Goal: Use online tool/utility: Utilize a website feature to perform a specific function

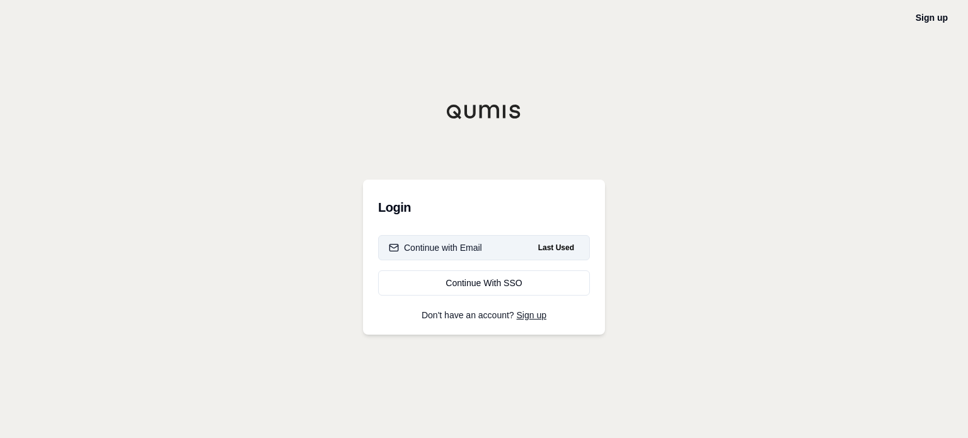
click at [434, 255] on button "Continue with Email Last Used" at bounding box center [484, 247] width 212 height 25
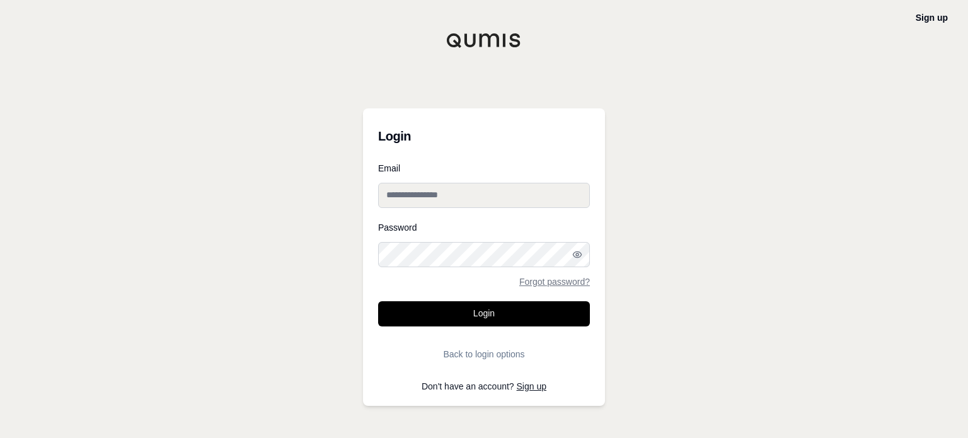
type input "**********"
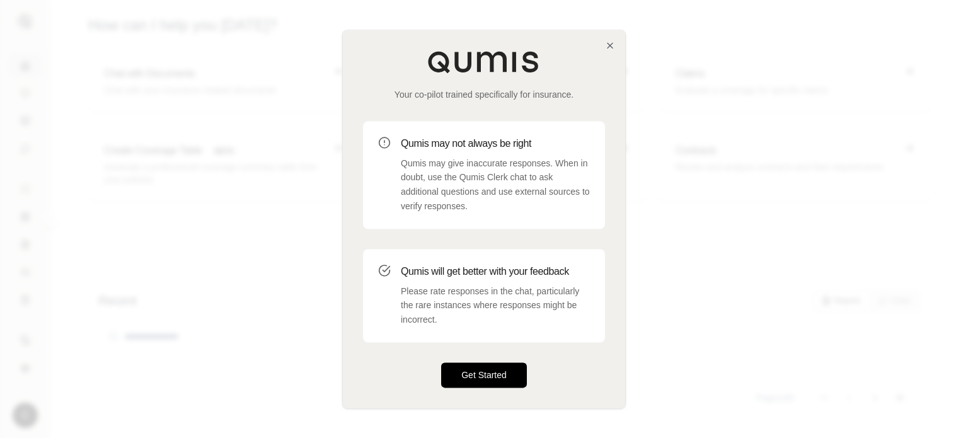
click at [478, 366] on button "Get Started" at bounding box center [484, 374] width 86 height 25
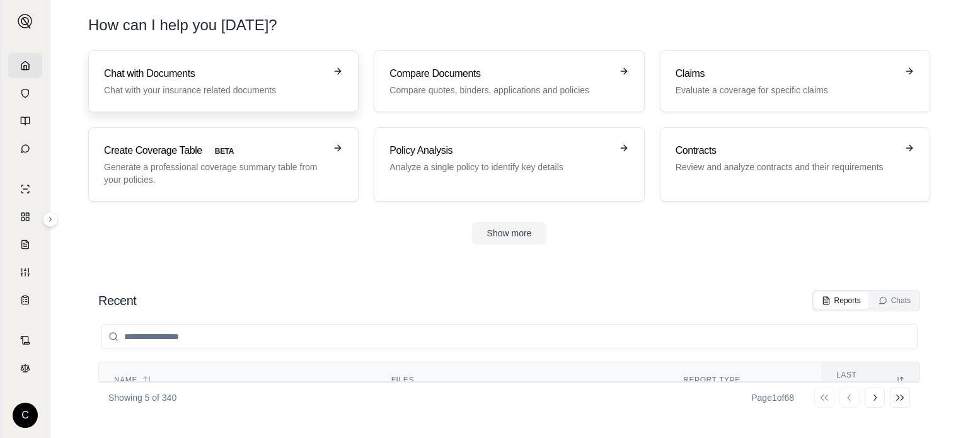
click at [243, 79] on h3 "Chat with Documents" at bounding box center [214, 73] width 221 height 15
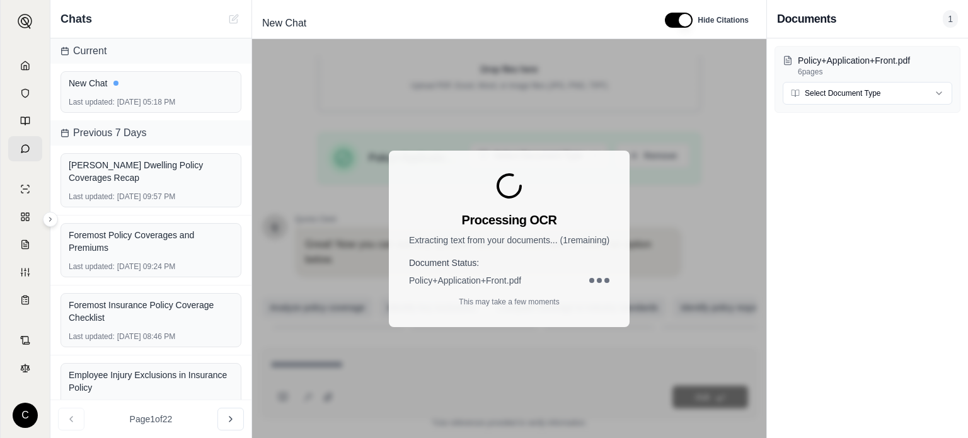
scroll to position [240, 0]
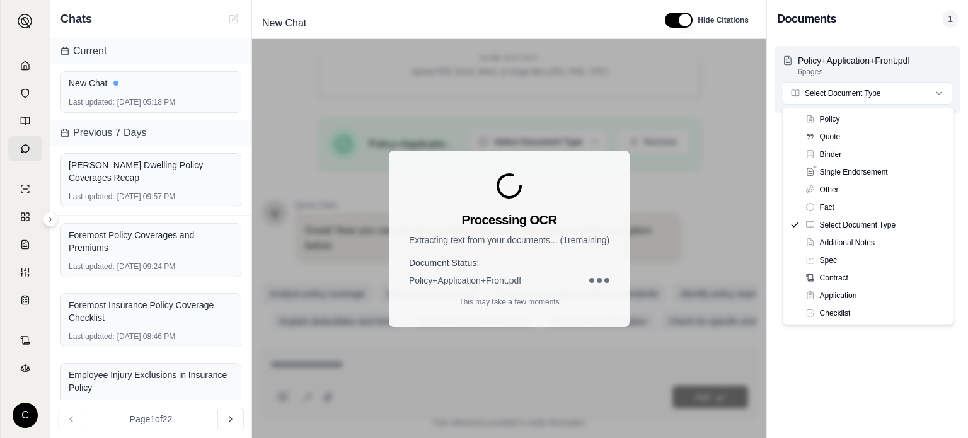
click at [898, 88] on html "C Chats Current New Chat Last updated: [DATE] 05:18 PM Previous 7 Days [PERSON_…" at bounding box center [484, 219] width 968 height 438
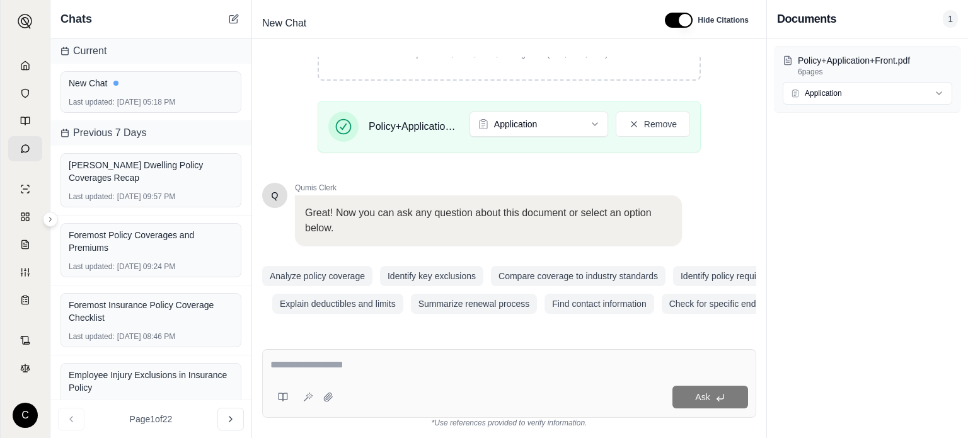
scroll to position [265, 0]
click at [398, 373] on textarea at bounding box center [509, 364] width 478 height 15
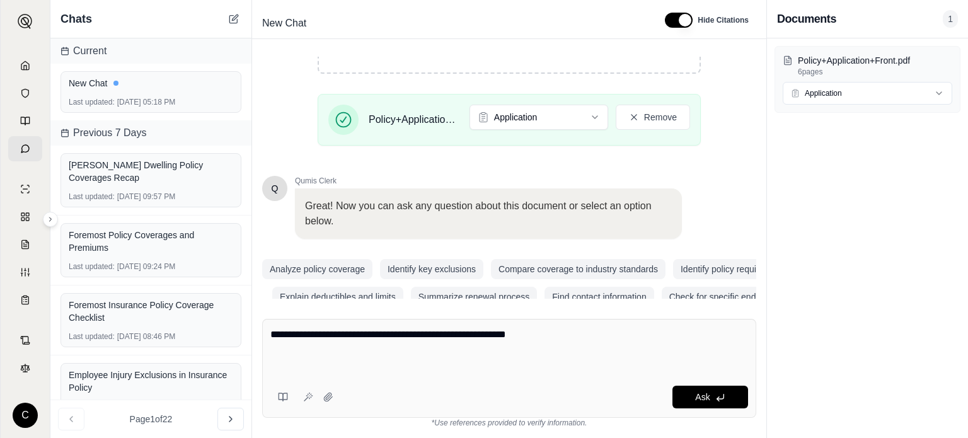
paste textarea "**********"
type textarea "**********"
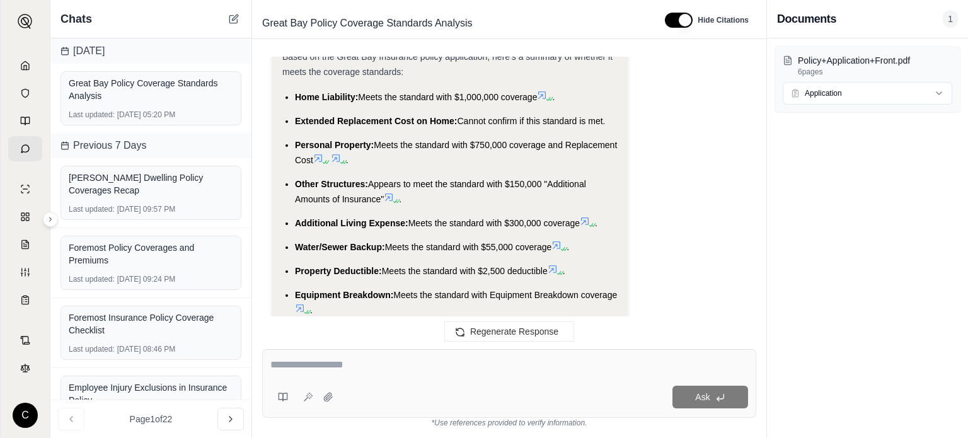
scroll to position [983, 0]
drag, startPoint x: 613, startPoint y: 229, endPoint x: 280, endPoint y: 108, distance: 354.1
copy ul "Home Liability: Meets the standard with $1,000,000 coverage . Extended Replacem…"
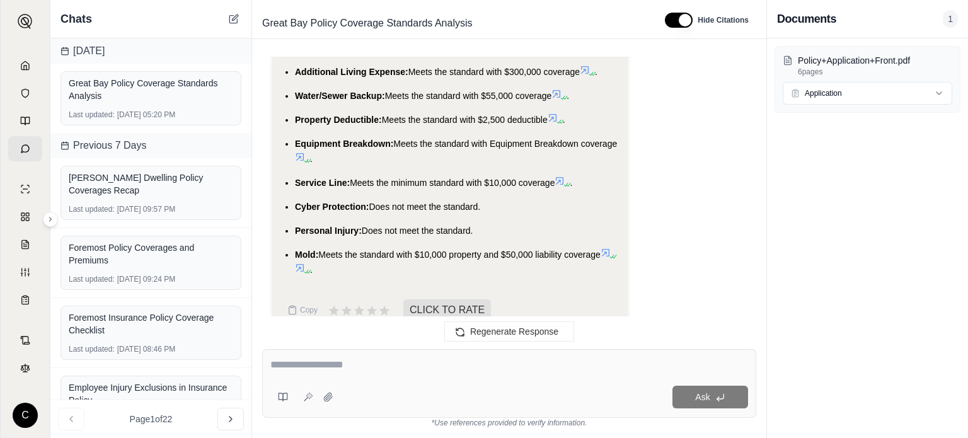
scroll to position [1172, 0]
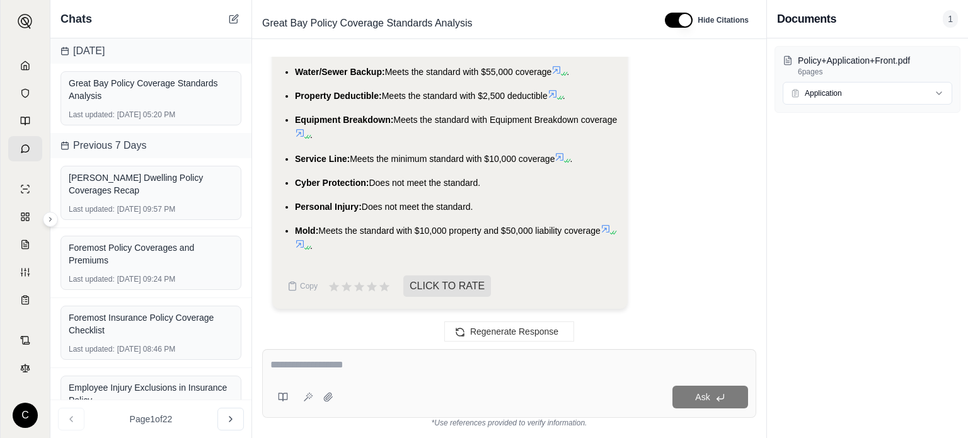
click at [375, 356] on div "Ask" at bounding box center [509, 383] width 494 height 69
type textarea "**********"
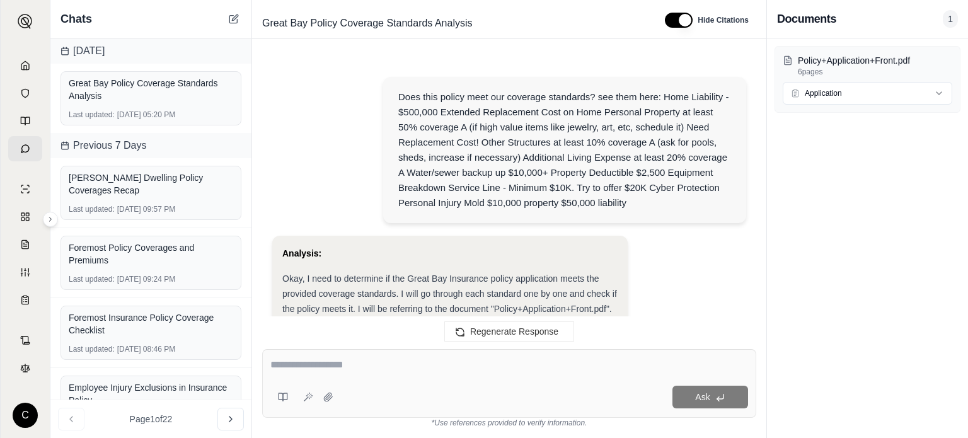
scroll to position [1513, 0]
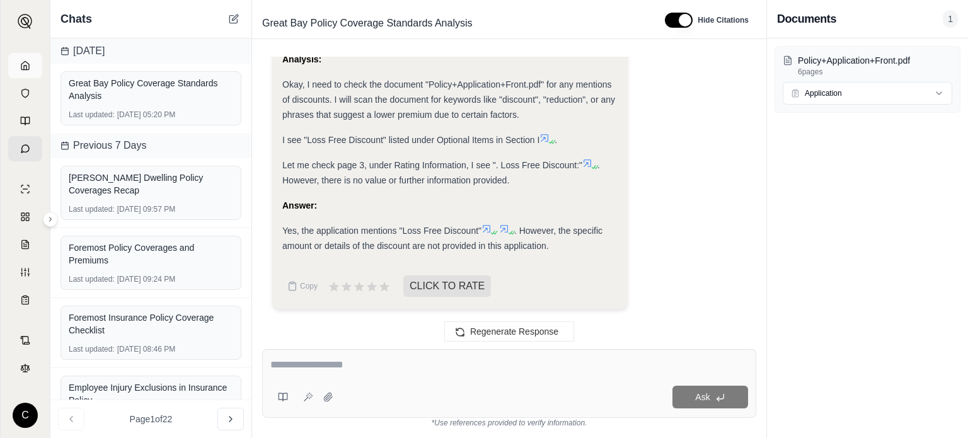
click at [22, 71] on link at bounding box center [25, 65] width 34 height 25
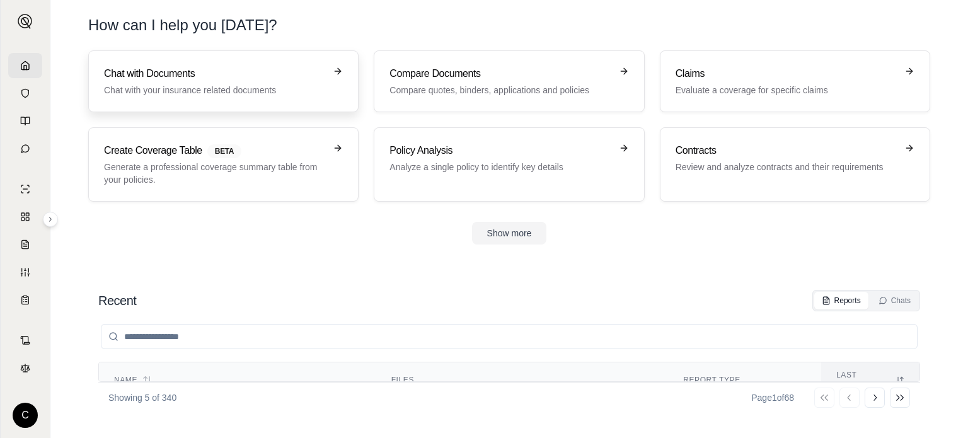
click at [318, 81] on div "Chat with Documents Chat with your insurance related documents" at bounding box center [214, 81] width 221 height 30
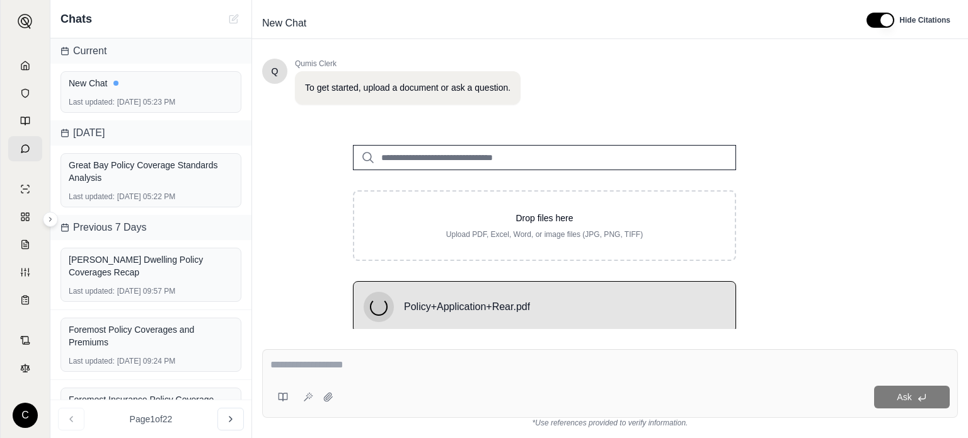
scroll to position [99, 0]
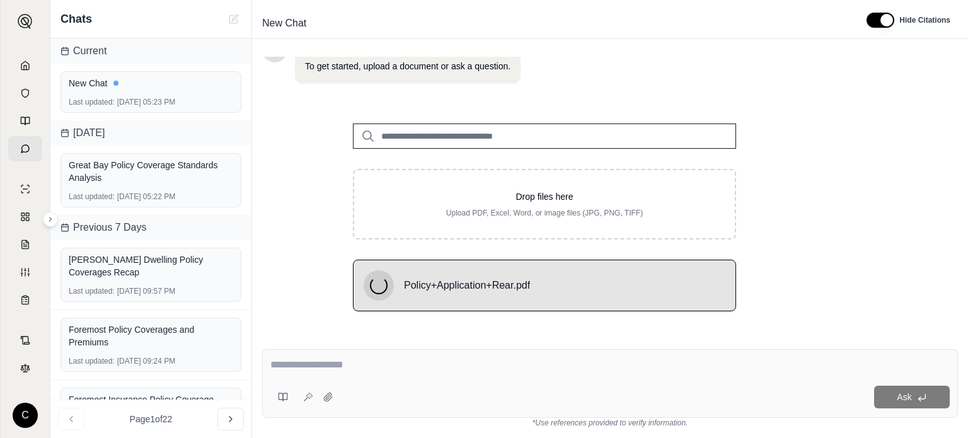
click at [790, 306] on div "Drop files here Upload PDF, Excel, Word, or image files (JPG, PNG, TIFF) Policy…" at bounding box center [544, 212] width 565 height 218
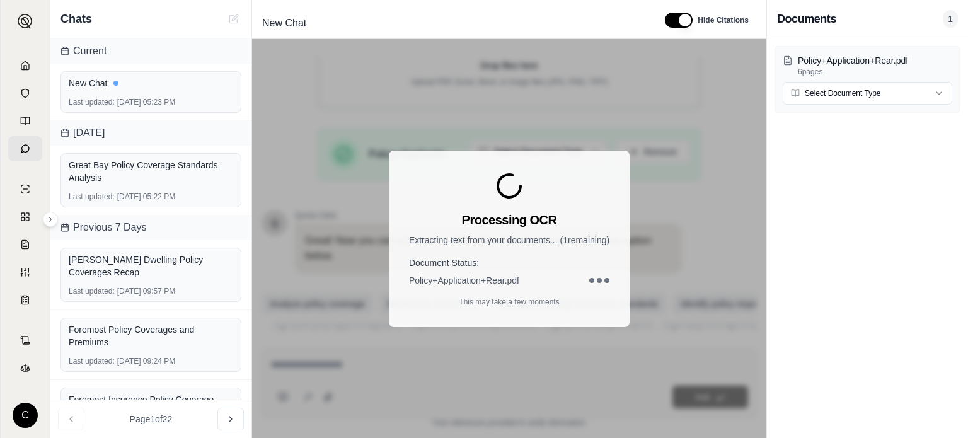
scroll to position [240, 0]
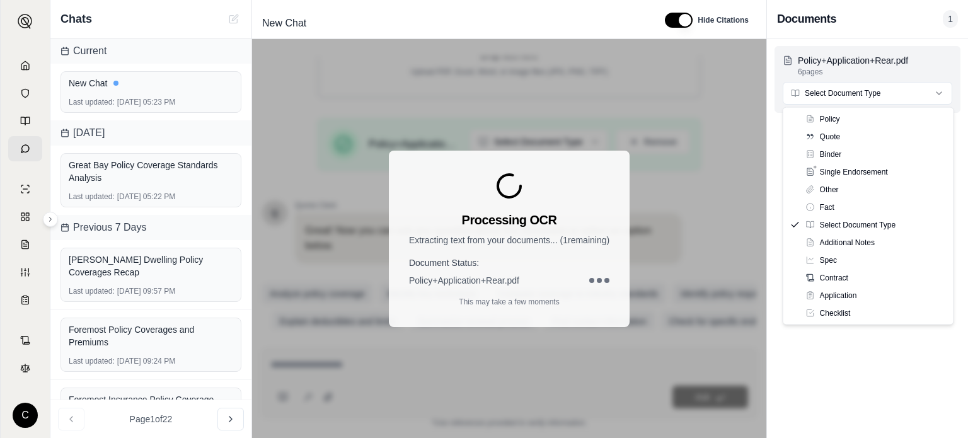
click at [916, 85] on html "C Chats Current New Chat Last updated: [DATE] 05:23 PM [DATE] Great Bay Policy …" at bounding box center [484, 219] width 968 height 438
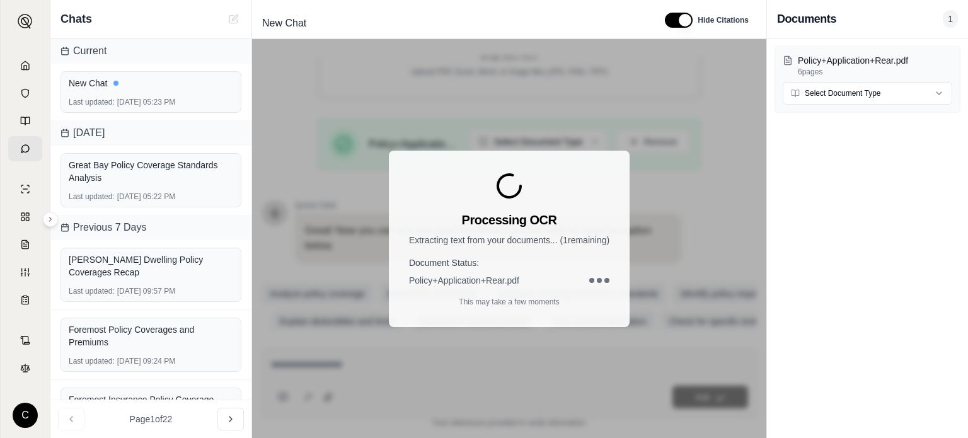
click at [853, 301] on div "Policy+Application+Rear.pdf 6 pages Select Document Type" at bounding box center [867, 238] width 201 height 400
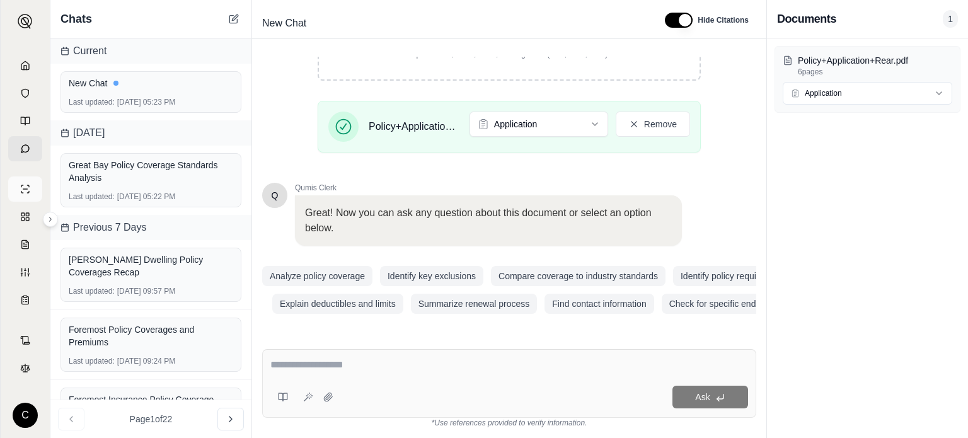
scroll to position [265, 0]
click at [336, 355] on div "Ask" at bounding box center [509, 383] width 494 height 69
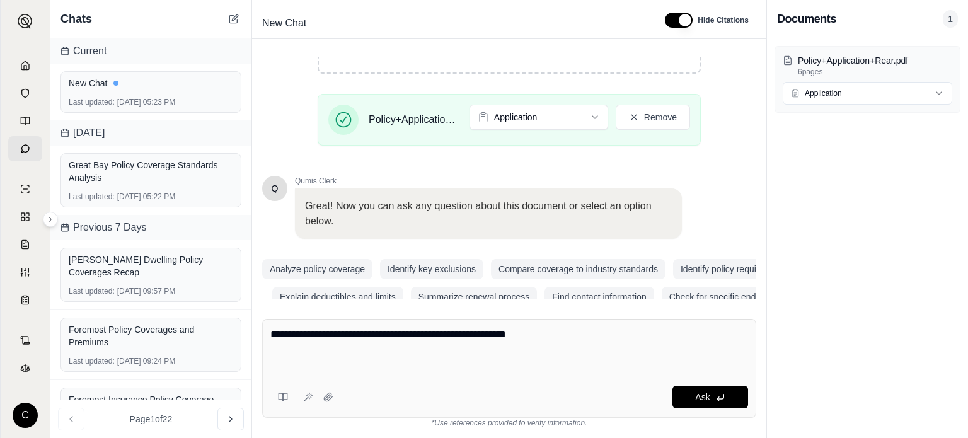
paste textarea "**********"
type textarea "**********"
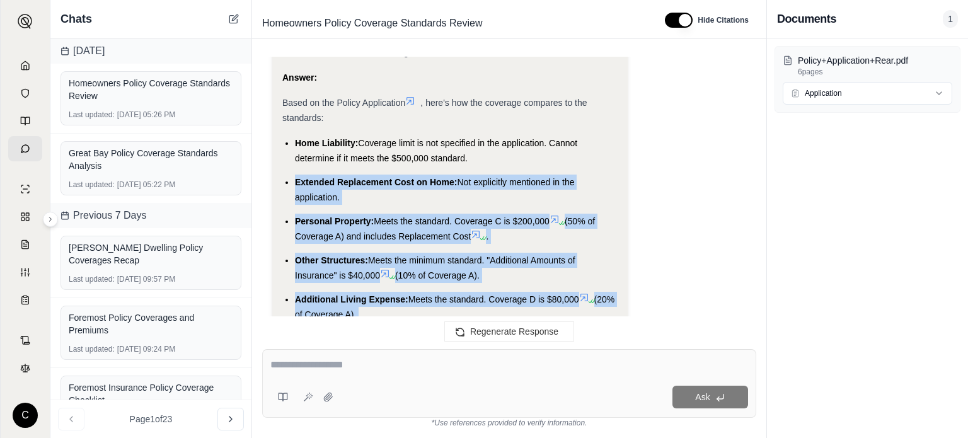
scroll to position [1299, 0]
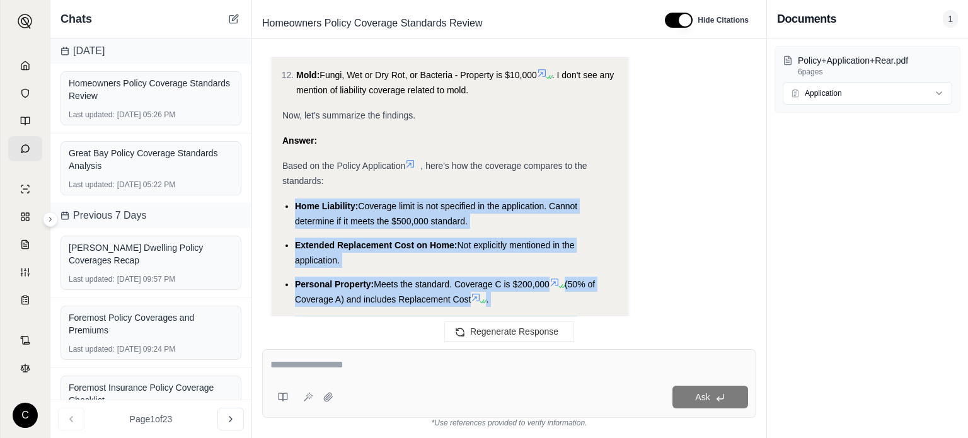
drag, startPoint x: 584, startPoint y: 294, endPoint x: 290, endPoint y: 199, distance: 309.2
click at [290, 199] on ul "Home Liability: Coverage limit is not specified in the application. Cannot dete…" at bounding box center [449, 399] width 335 height 400
copy ul "Home Liability: Coverage limit is not specified in the application. Cannot dete…"
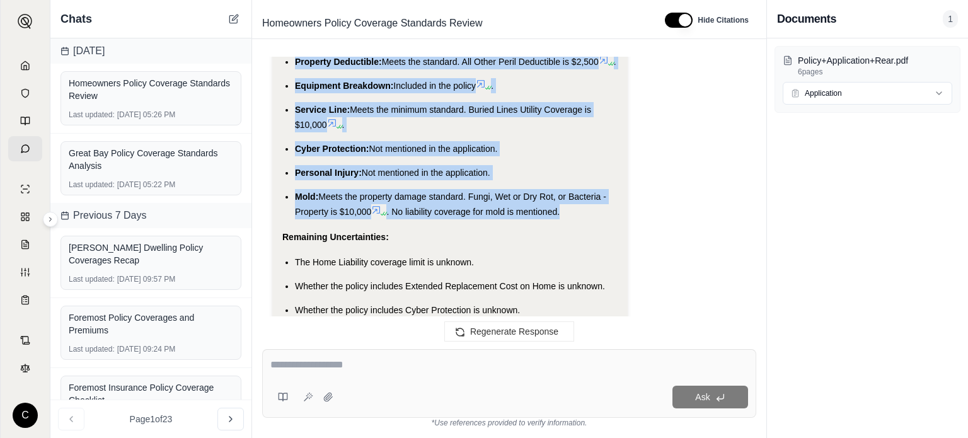
scroll to position [1803, 0]
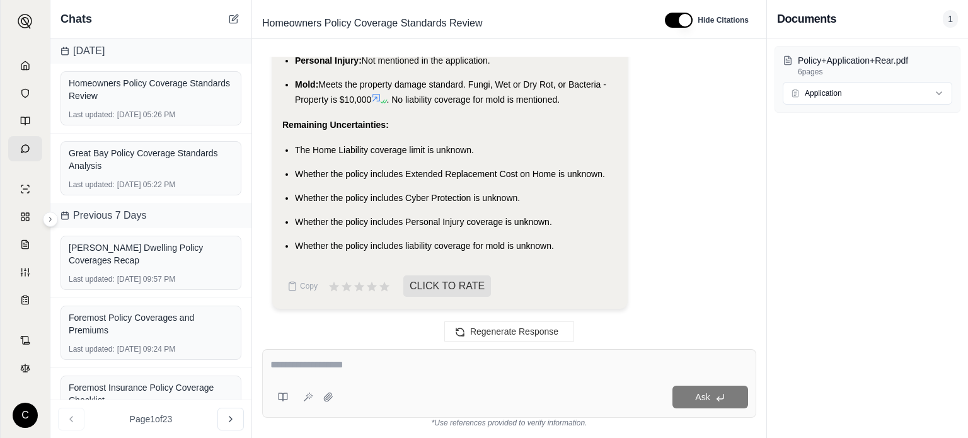
click at [16, 79] on div at bounding box center [25, 107] width 34 height 108
click at [20, 72] on link at bounding box center [25, 65] width 34 height 25
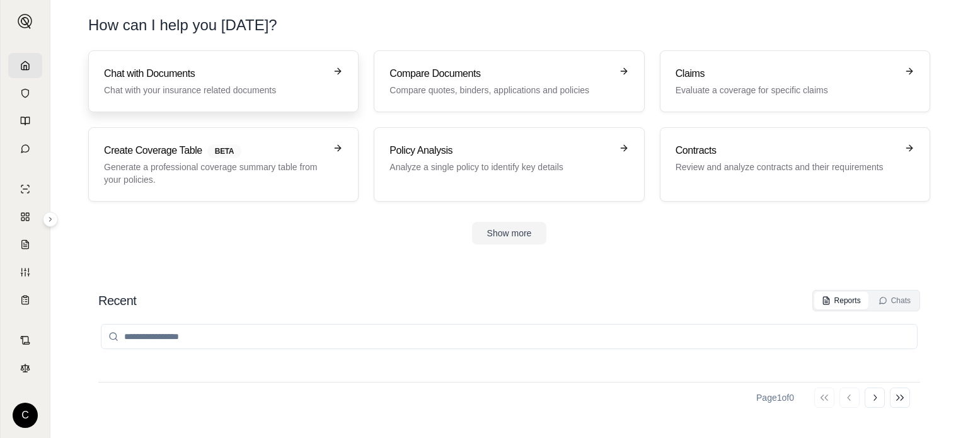
click at [212, 79] on h3 "Chat with Documents" at bounding box center [214, 73] width 221 height 15
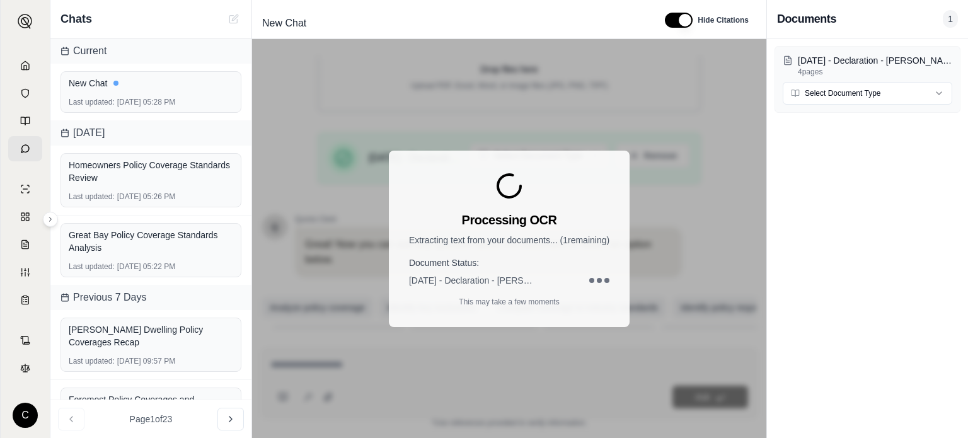
scroll to position [240, 0]
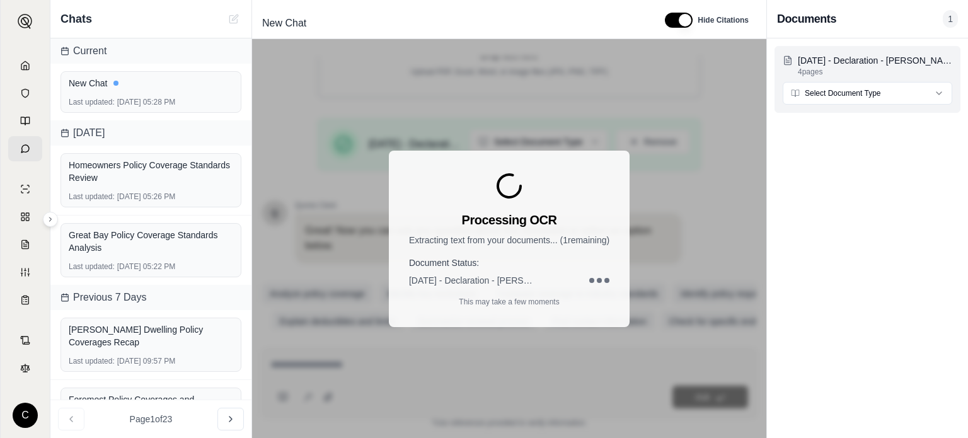
click at [860, 94] on html "C Chats Current New Chat Last updated: [DATE] 05:28 PM [DATE] Homeowners Policy…" at bounding box center [484, 219] width 968 height 438
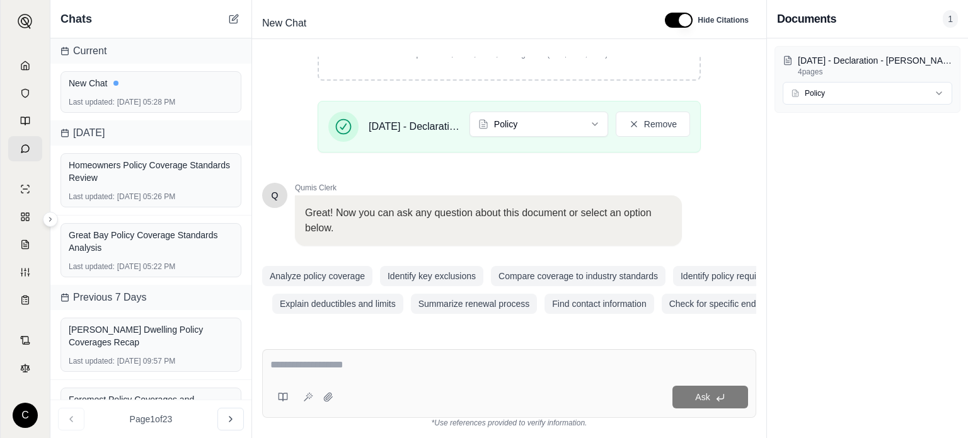
scroll to position [265, 0]
click at [495, 369] on textarea at bounding box center [509, 364] width 478 height 15
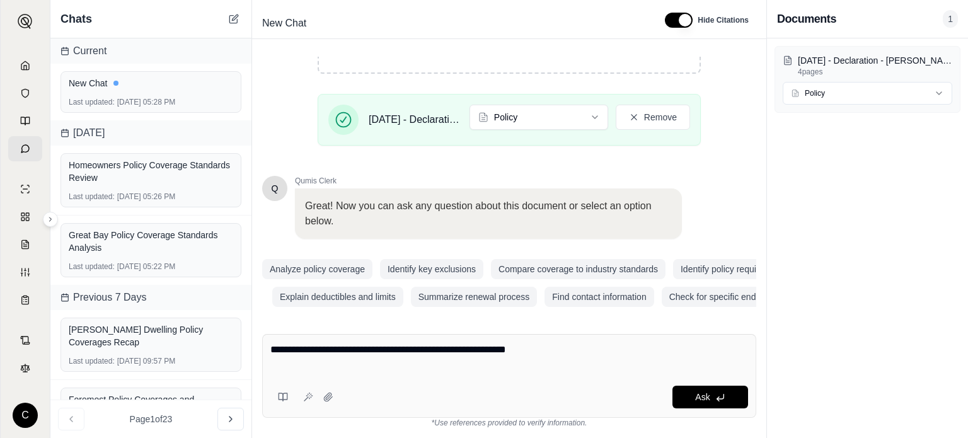
paste textarea "**********"
type textarea "**********"
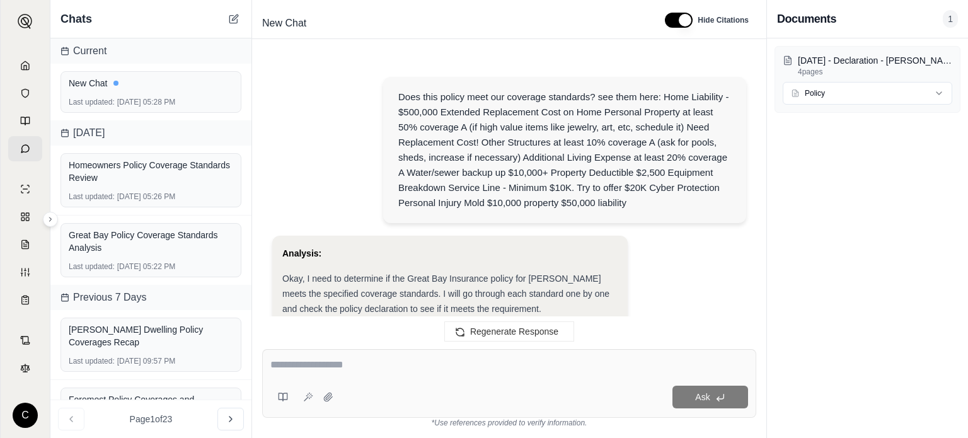
scroll to position [2025, 0]
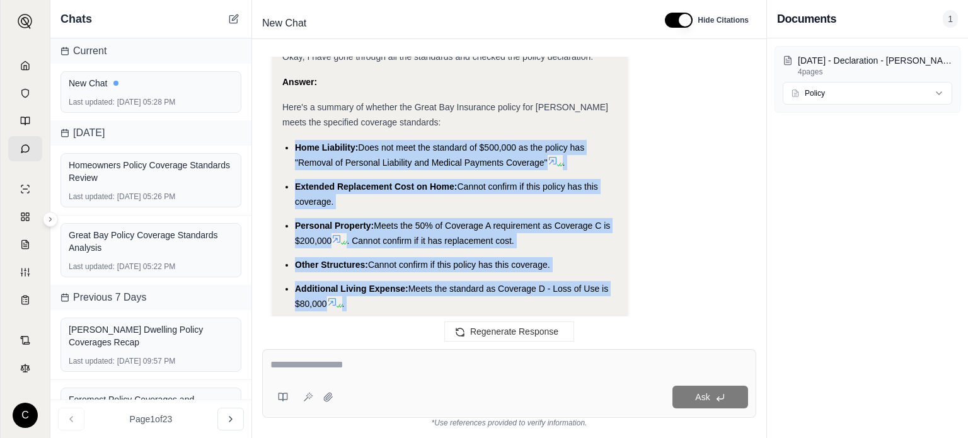
drag, startPoint x: 613, startPoint y: 241, endPoint x: 284, endPoint y: 157, distance: 340.3
click at [284, 157] on ul "Home Liability: Does not meet the standard of $500,000 as the policy has "Remov…" at bounding box center [449, 340] width 335 height 400
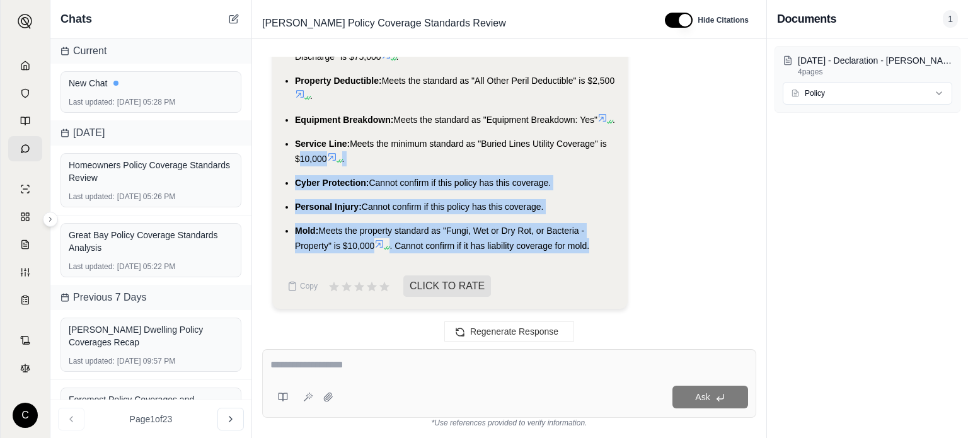
copy ul "$10,000 . Cyber Protection: Cannot confirm if this policy has this coverage. Pe…"
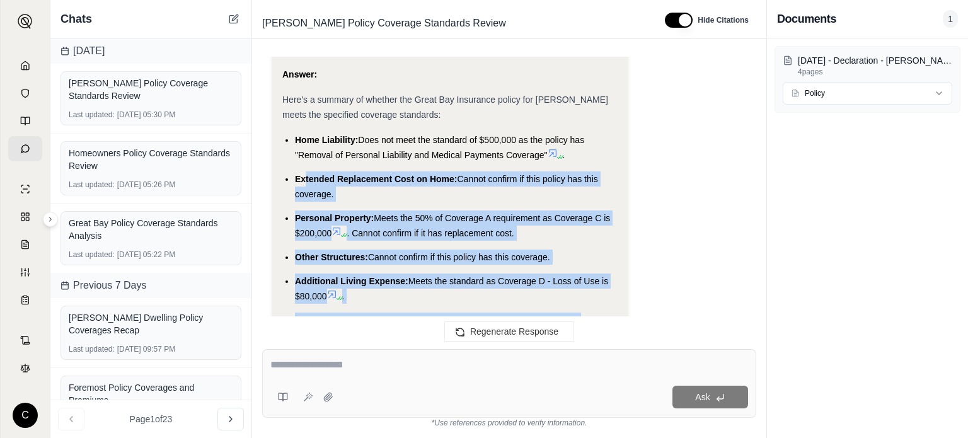
scroll to position [1677, 0]
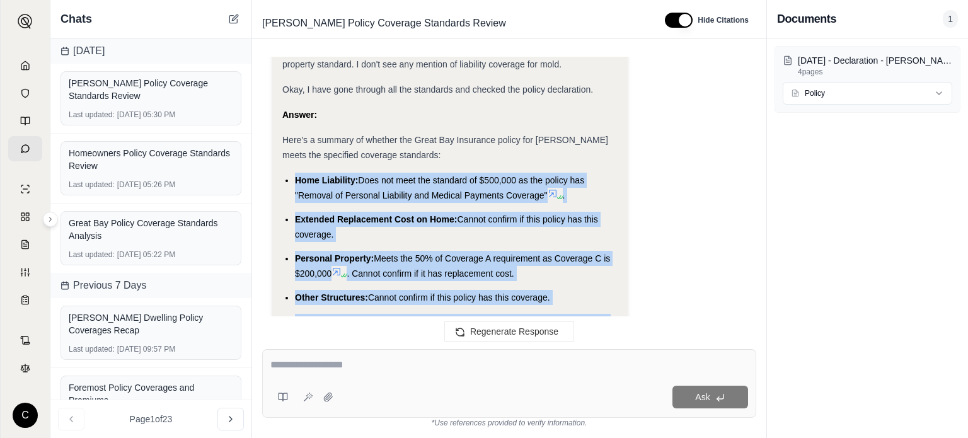
drag, startPoint x: 608, startPoint y: 247, endPoint x: 280, endPoint y: 185, distance: 333.6
copy ul "Home Liability: Does not meet the standard of $500,000 as the policy has "Remov…"
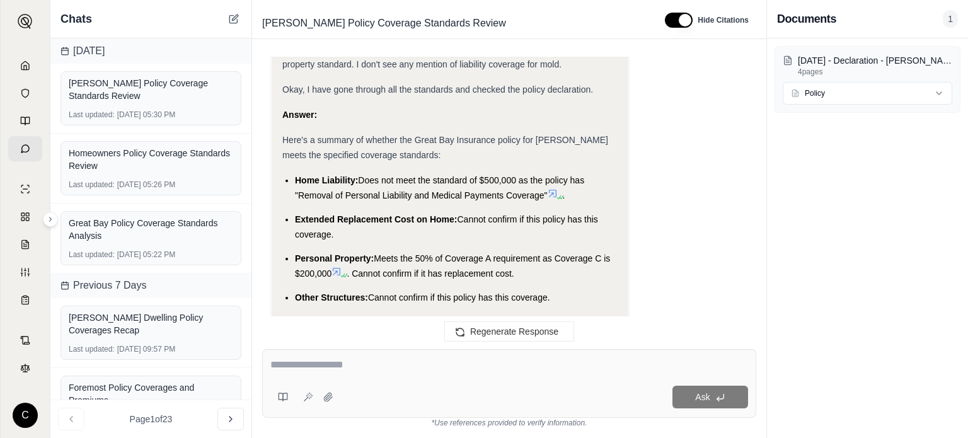
click at [395, 357] on textarea at bounding box center [509, 364] width 478 height 15
type textarea "**********"
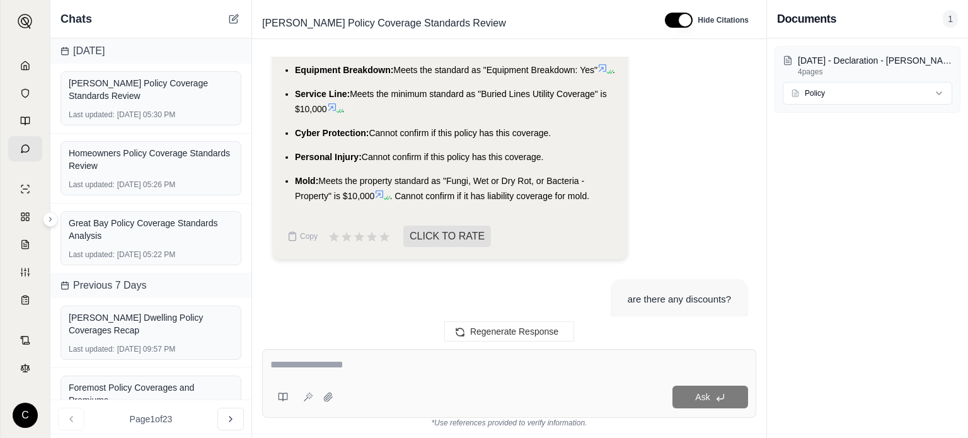
scroll to position [2550, 0]
